Goal: Check status: Check status

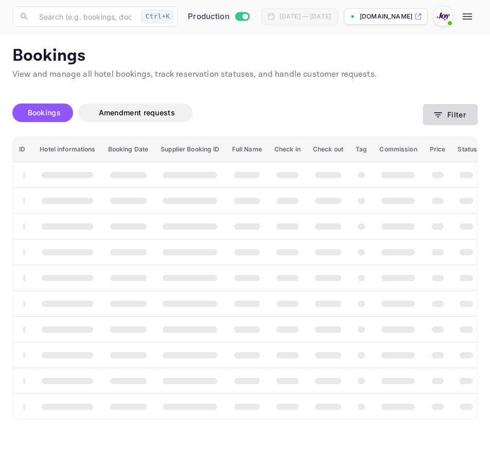
click at [445, 118] on button "Filter" at bounding box center [450, 114] width 55 height 21
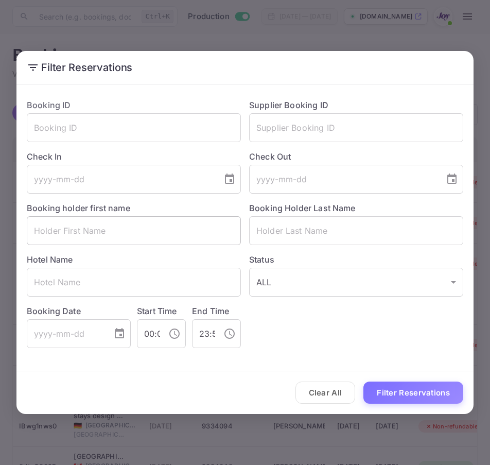
click at [53, 241] on input "text" at bounding box center [134, 230] width 214 height 29
paste input "Shirley"
type input "Shirley"
click at [318, 249] on div "Status ALL ALL ​" at bounding box center [352, 271] width 223 height 52
click at [318, 243] on input "text" at bounding box center [356, 230] width 214 height 29
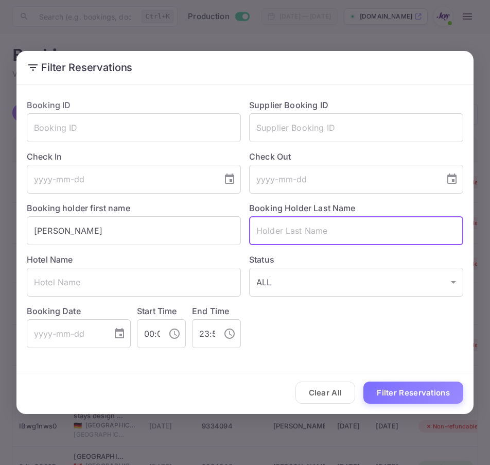
paste input "Casben"
type input "Casben"
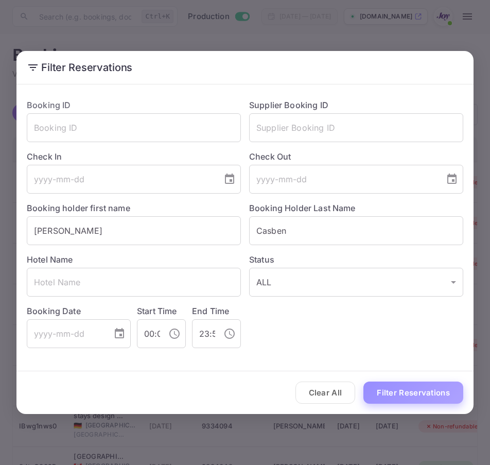
click at [397, 386] on button "Filter Reservations" at bounding box center [414, 393] width 100 height 22
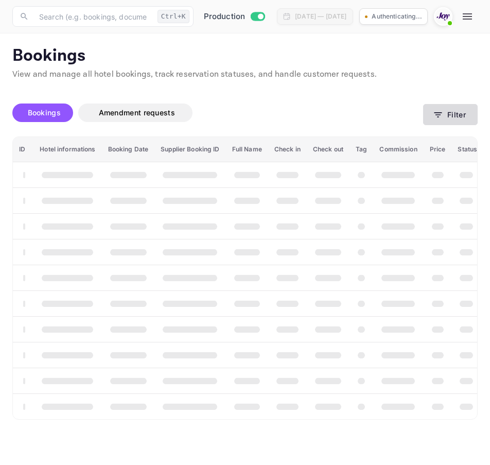
click at [436, 106] on button "Filter" at bounding box center [450, 114] width 55 height 21
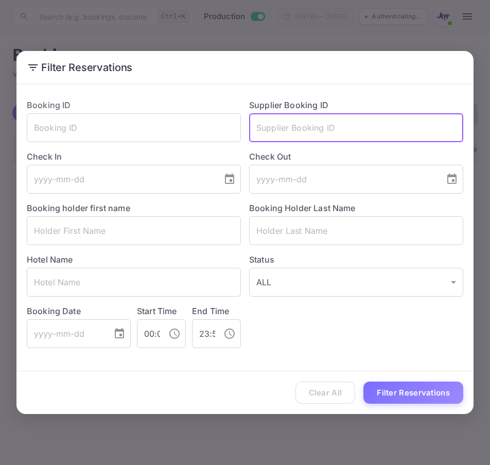
click at [441, 116] on input "text" at bounding box center [356, 127] width 214 height 29
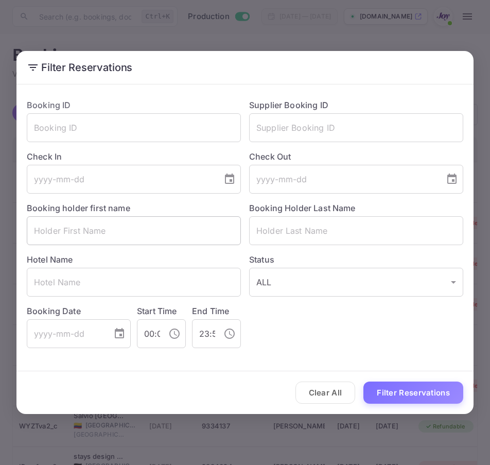
drag, startPoint x: 83, startPoint y: 211, endPoint x: 83, endPoint y: 223, distance: 11.3
click at [83, 211] on label "Booking holder first name" at bounding box center [79, 208] width 104 height 10
click at [83, 223] on input "text" at bounding box center [134, 230] width 214 height 29
paste input "[PERSON_NAME]"
type input "[PERSON_NAME]"
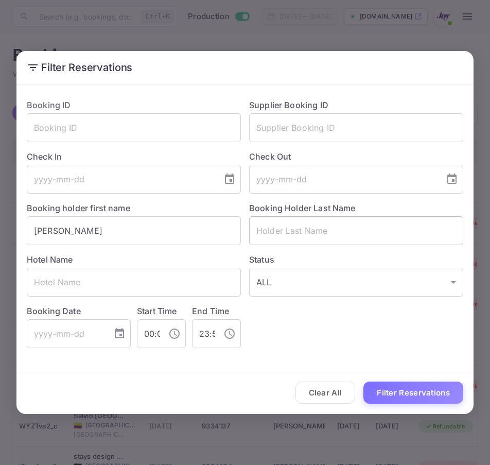
click at [283, 241] on input "text" at bounding box center [356, 230] width 214 height 29
paste input "Grierson"
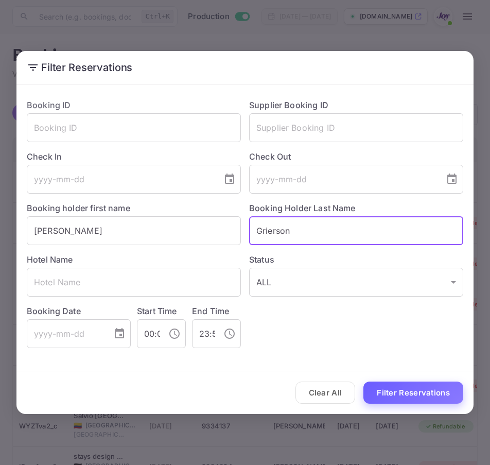
type input "Grierson"
click at [409, 383] on button "Filter Reservations" at bounding box center [414, 393] width 100 height 22
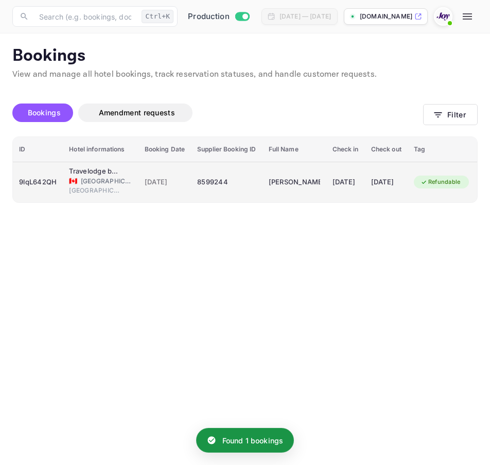
click at [48, 187] on div "9lqL642QH" at bounding box center [38, 182] width 38 height 16
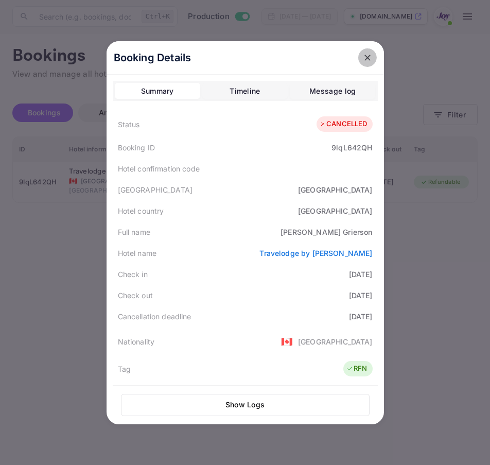
click at [363, 59] on icon "close" at bounding box center [368, 58] width 10 height 10
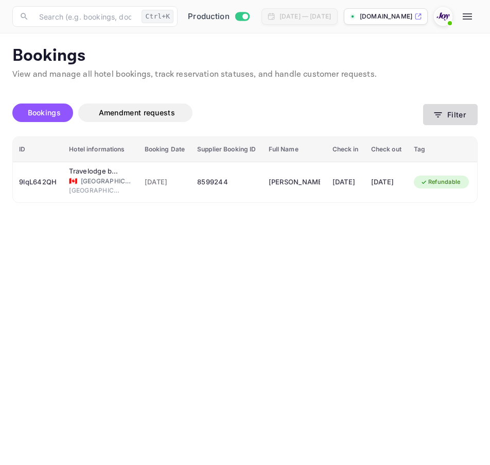
click at [465, 116] on button "Filter" at bounding box center [450, 114] width 55 height 21
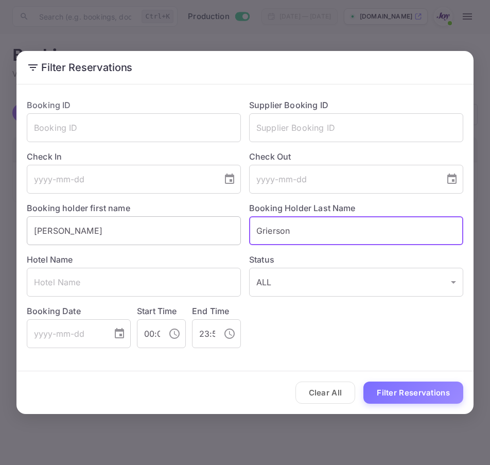
drag, startPoint x: 325, startPoint y: 231, endPoint x: 130, endPoint y: 226, distance: 195.3
click at [130, 226] on div "Booking ID ​ Supplier Booking ID ​ Check In ​ Check Out ​ Booking holder first …" at bounding box center [241, 220] width 445 height 258
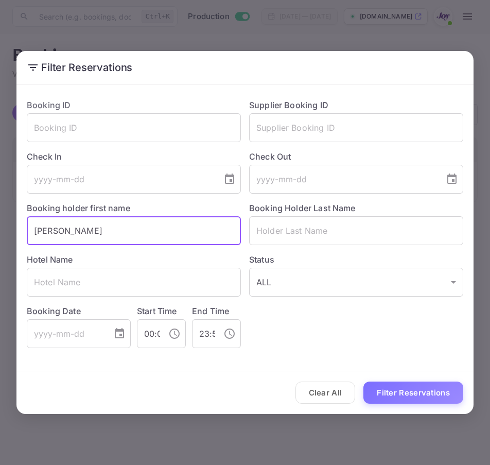
click at [125, 217] on input "[PERSON_NAME]" at bounding box center [134, 230] width 214 height 29
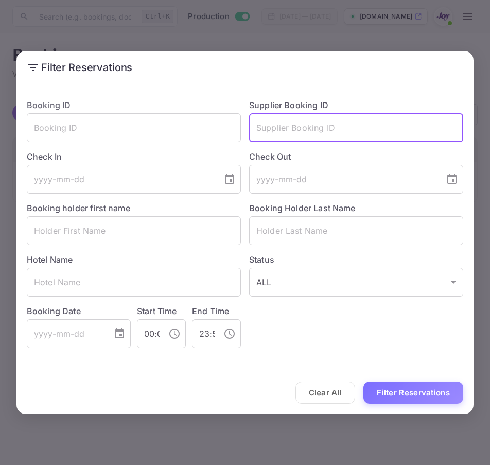
click at [254, 136] on input "text" at bounding box center [356, 127] width 214 height 29
paste input "9312070"
type input "9312070"
click at [427, 399] on button "Filter Reservations" at bounding box center [414, 393] width 100 height 22
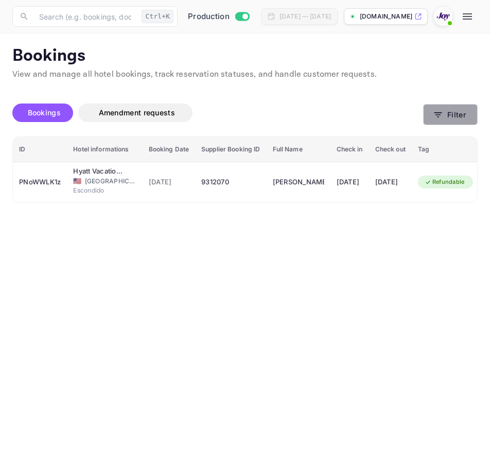
click at [437, 111] on icon "button" at bounding box center [438, 115] width 10 height 10
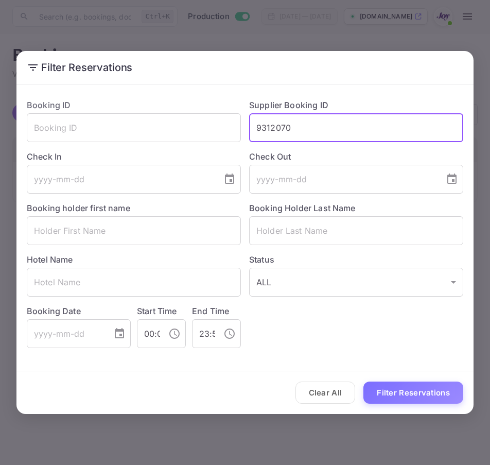
click at [383, 126] on input "9312070" at bounding box center [356, 127] width 214 height 29
paste input "8902845"
type input "8902845"
click at [381, 393] on button "Filter Reservations" at bounding box center [414, 393] width 100 height 22
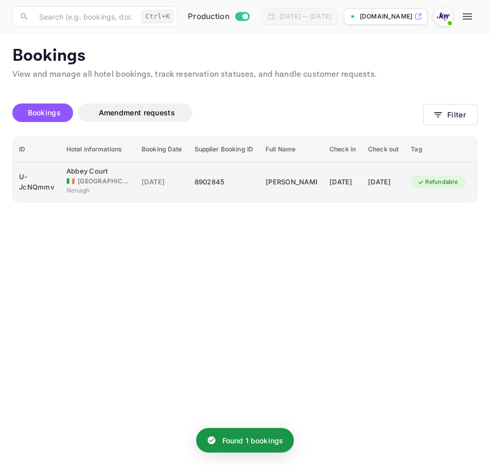
click at [80, 182] on span "[GEOGRAPHIC_DATA]" at bounding box center [104, 181] width 52 height 9
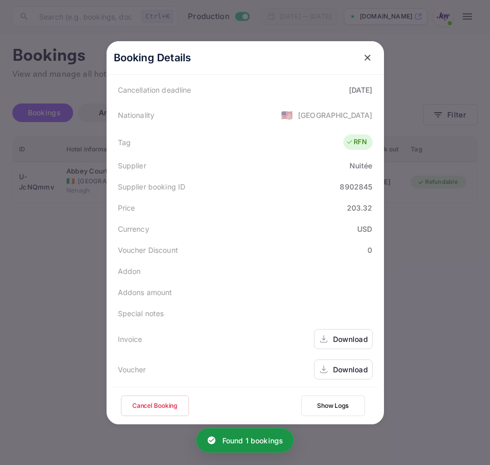
scroll to position [229, 0]
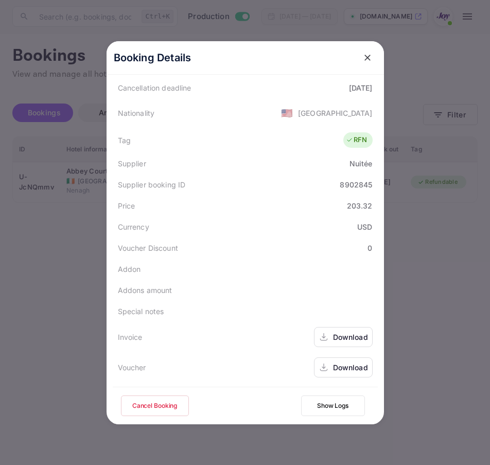
click at [327, 333] on div "Download" at bounding box center [343, 337] width 59 height 20
click at [363, 59] on icon "close" at bounding box center [368, 58] width 10 height 10
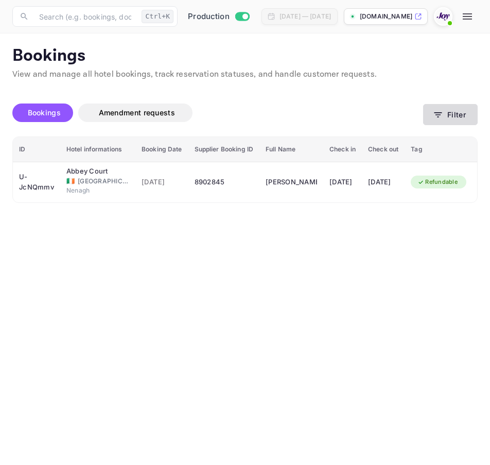
click at [449, 122] on button "Filter" at bounding box center [450, 114] width 55 height 21
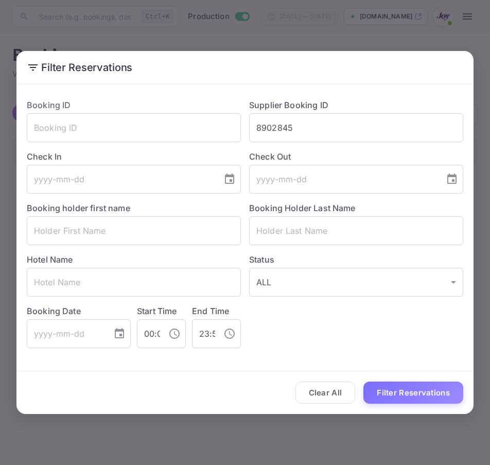
click at [330, 403] on button "Clear All" at bounding box center [326, 393] width 60 height 22
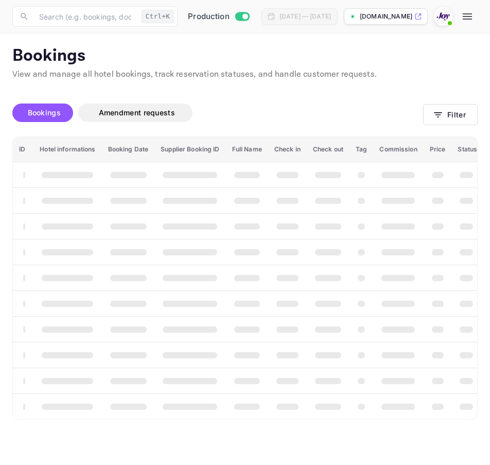
click at [329, 403] on div "Clear All Filter Reservations" at bounding box center [244, 392] width 457 height 43
click at [329, 403] on span "booking table" at bounding box center [328, 406] width 26 height 7
click at [454, 108] on button "Filter" at bounding box center [450, 114] width 55 height 21
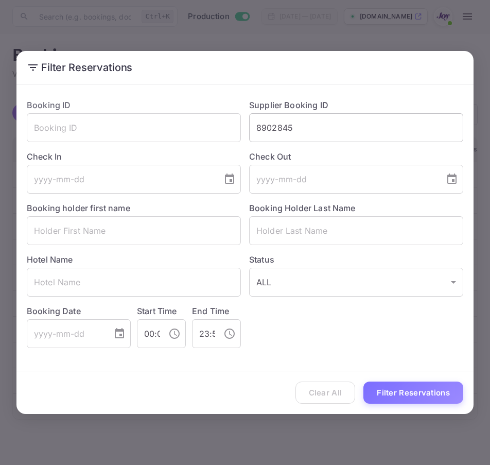
click at [373, 134] on input "8902845" at bounding box center [356, 127] width 214 height 29
paste input "4 Lorem 6 Ips DO Sitam Consectet Adipisc Elitsedd Eiusmodt Incididu Utlabor Etd…"
type input "4 Lorem 6 Ips DO Sitam Consectet Adipisc Elitsedd Eiusmodt Incididu Utlabor Etd…"
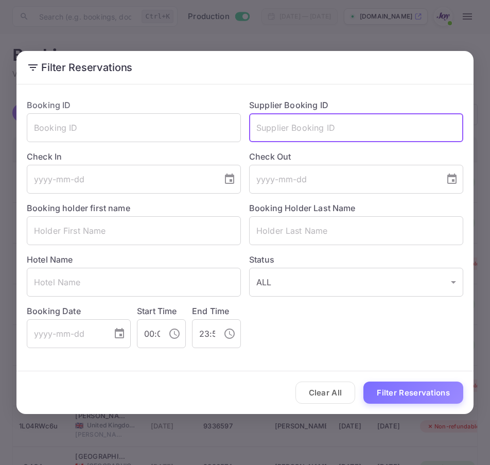
click at [283, 132] on input "text" at bounding box center [356, 127] width 214 height 29
paste input "2268179620"
type input "2268179620"
click at [395, 401] on button "Filter Reservations" at bounding box center [414, 393] width 100 height 22
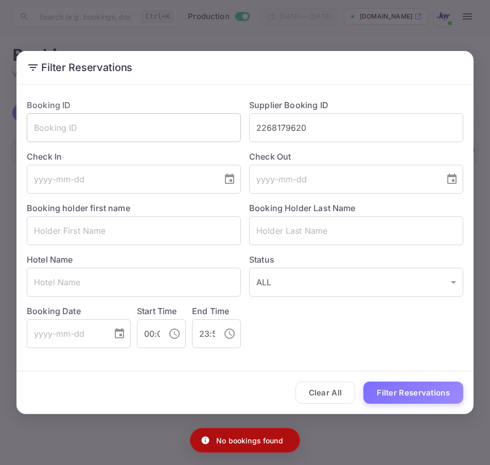
click at [163, 133] on input "text" at bounding box center [134, 127] width 214 height 29
paste input "2268179620"
type input "2268179620"
drag, startPoint x: 313, startPoint y: 130, endPoint x: 306, endPoint y: 133, distance: 7.6
click at [306, 133] on input "2268179620" at bounding box center [356, 127] width 214 height 29
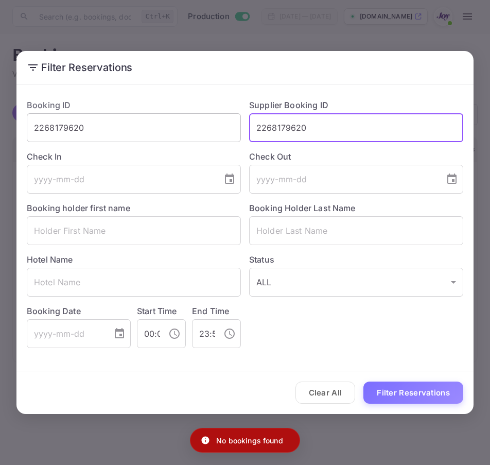
drag, startPoint x: 306, startPoint y: 133, endPoint x: 201, endPoint y: 133, distance: 105.6
click at [201, 133] on div "Booking ID 2268179620 ​ Supplier Booking ID 2268179620 ​ Check In ​ Check Out ​…" at bounding box center [241, 220] width 445 height 258
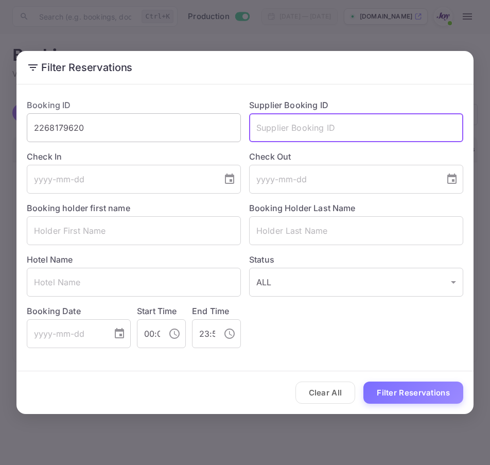
click at [364, 382] on button "Filter Reservations" at bounding box center [414, 393] width 100 height 22
click at [149, 230] on input "text" at bounding box center [134, 230] width 214 height 29
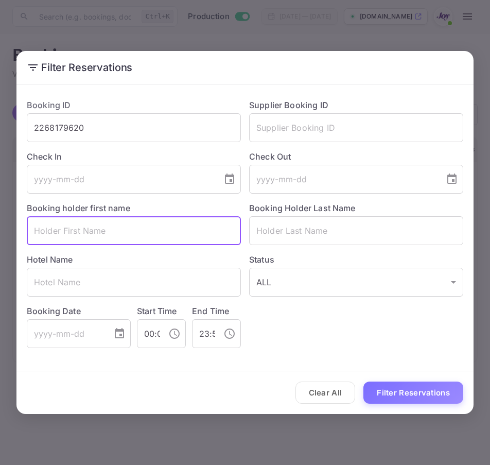
paste input "[PERSON_NAME]"
type input "[PERSON_NAME]"
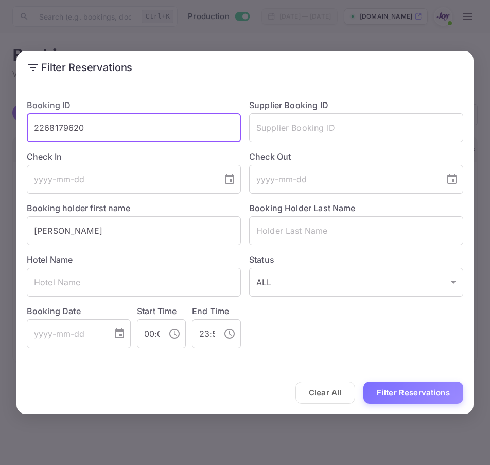
drag, startPoint x: 117, startPoint y: 136, endPoint x: -77, endPoint y: 112, distance: 195.1
click at [0, 112] on html "Now you can check your travel website directly from the link. Check your websit…" at bounding box center [245, 232] width 490 height 465
click at [270, 243] on input "text" at bounding box center [356, 230] width 214 height 29
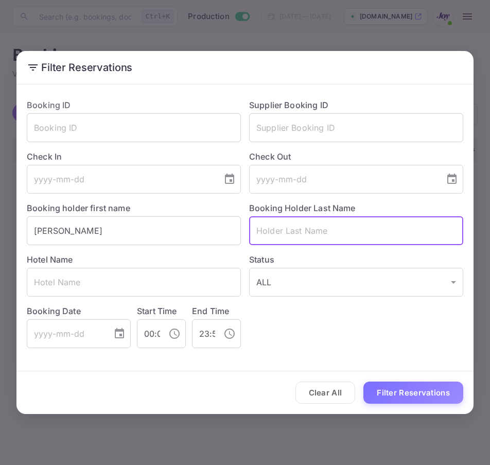
paste input "[PERSON_NAME]"
type input "[PERSON_NAME]"
click at [364, 382] on button "Filter Reservations" at bounding box center [414, 393] width 100 height 22
